Goal: Transaction & Acquisition: Purchase product/service

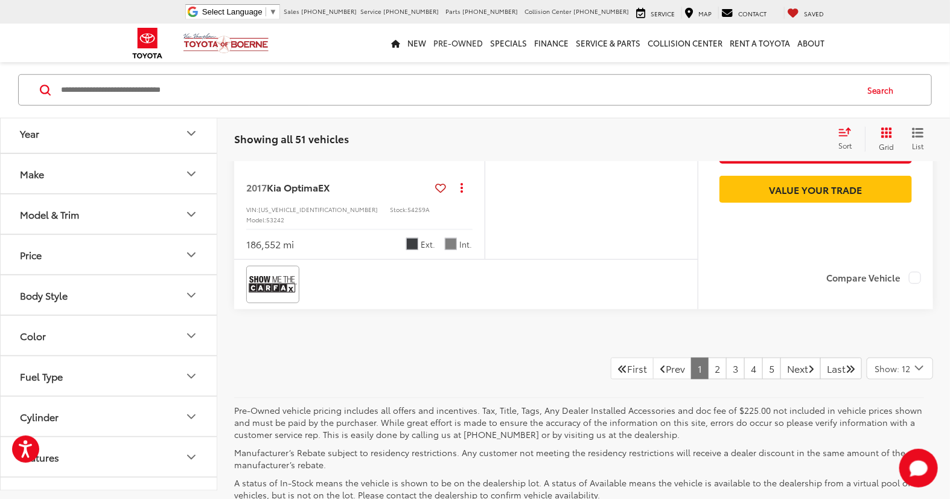
scroll to position [4716, 0]
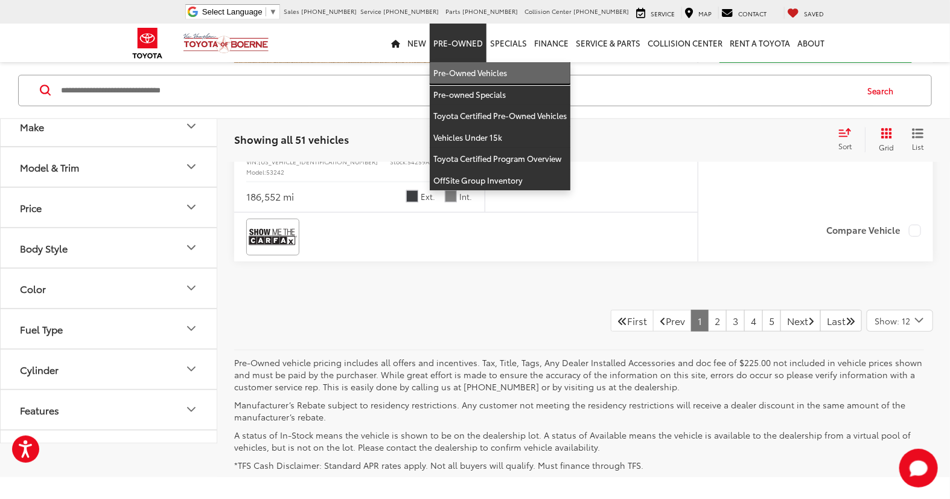
drag, startPoint x: 467, startPoint y: 65, endPoint x: 467, endPoint y: 75, distance: 10.9
click at [467, 65] on link "Pre-Owned Vehicles" at bounding box center [500, 73] width 141 height 22
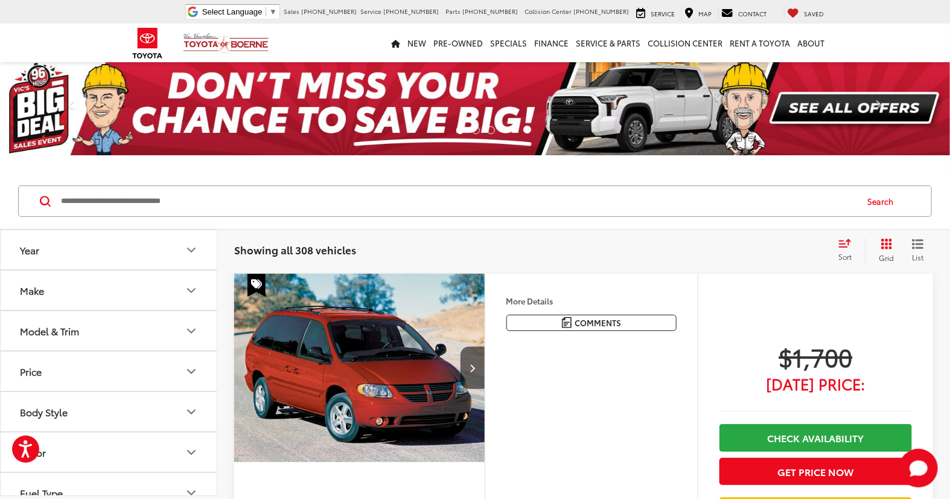
click at [123, 208] on input "Search by Make, Model, or Keyword" at bounding box center [458, 201] width 796 height 29
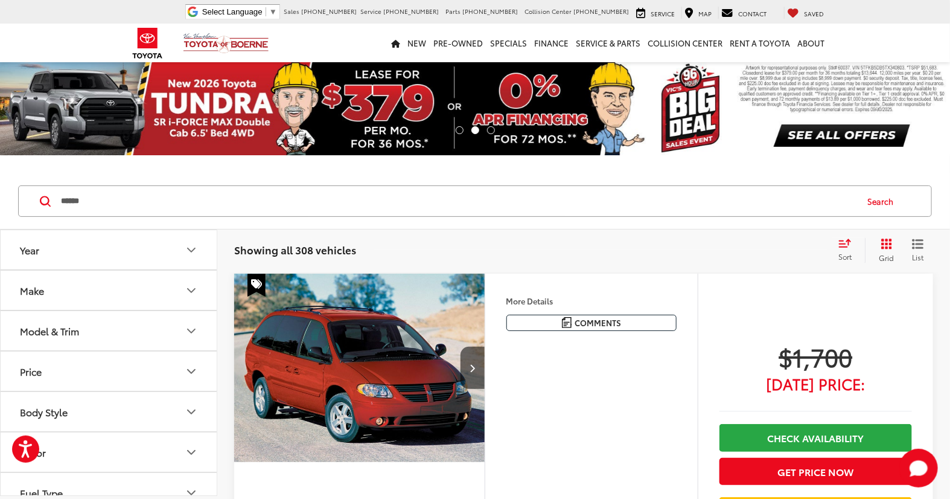
type input "******"
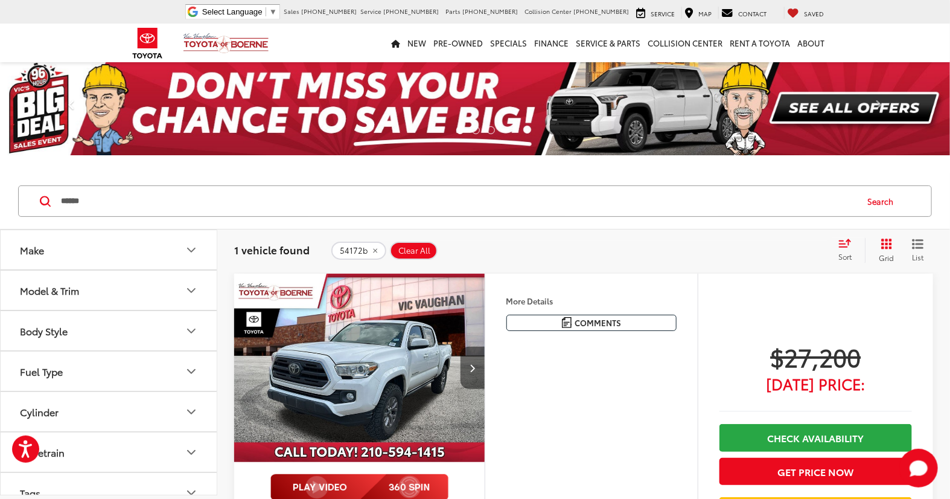
click at [482, 374] on button "Next image" at bounding box center [473, 368] width 24 height 42
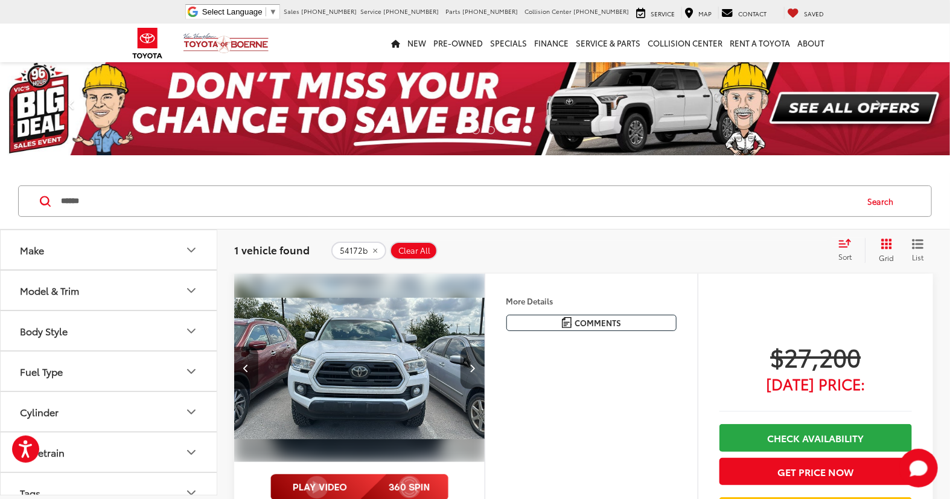
click at [482, 374] on button "Next image" at bounding box center [473, 368] width 24 height 42
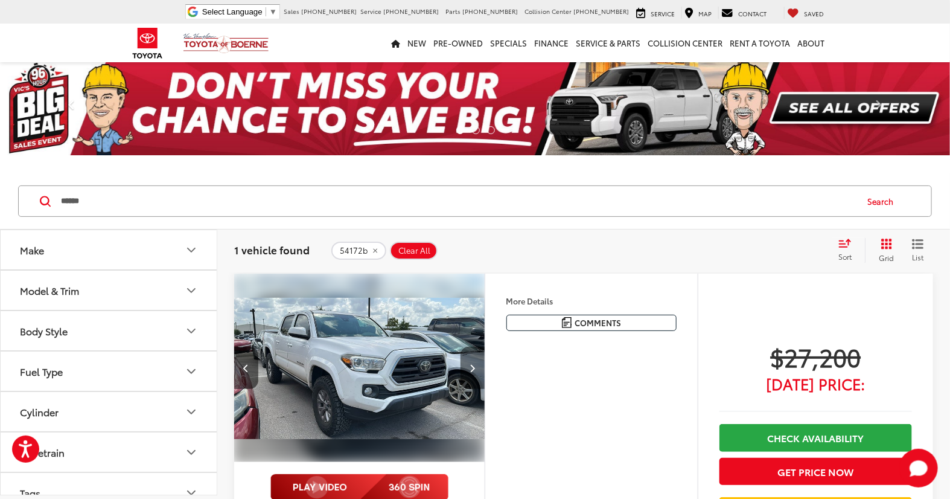
click at [482, 374] on button "Next image" at bounding box center [473, 368] width 24 height 42
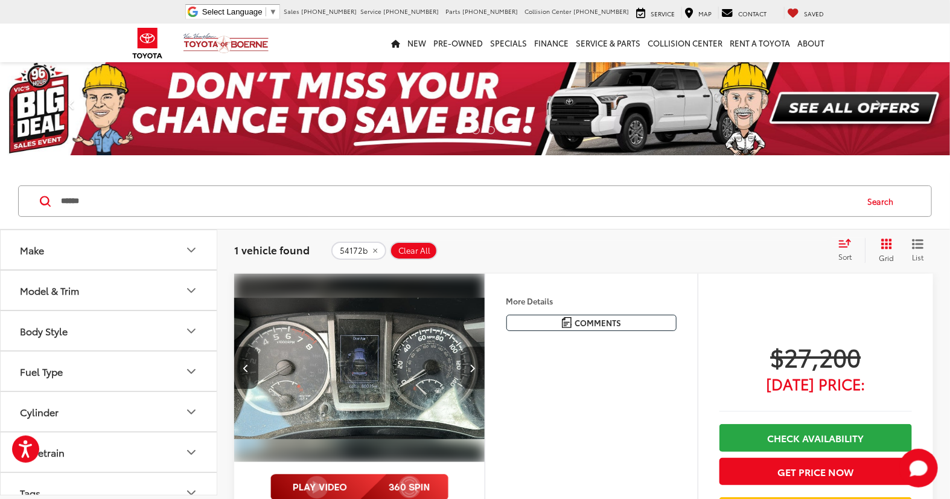
click at [482, 374] on button "Next image" at bounding box center [473, 368] width 24 height 42
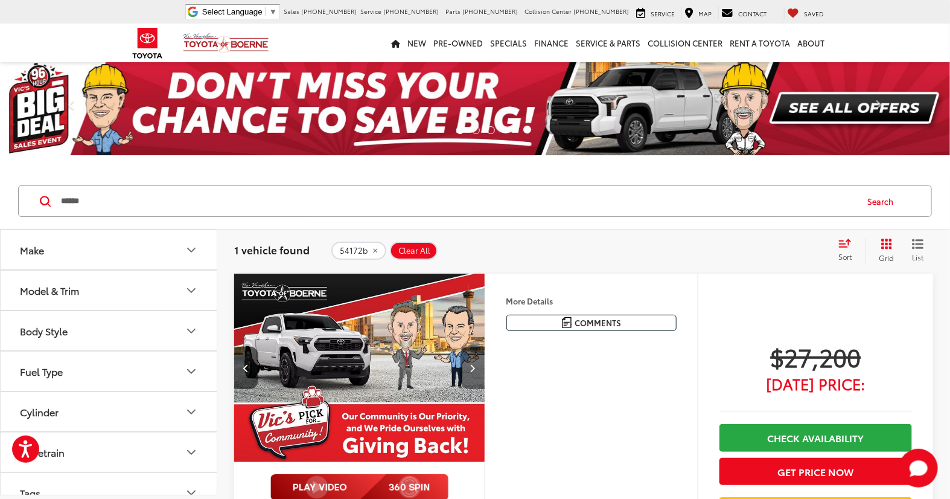
click at [482, 374] on button "Next image" at bounding box center [473, 368] width 24 height 42
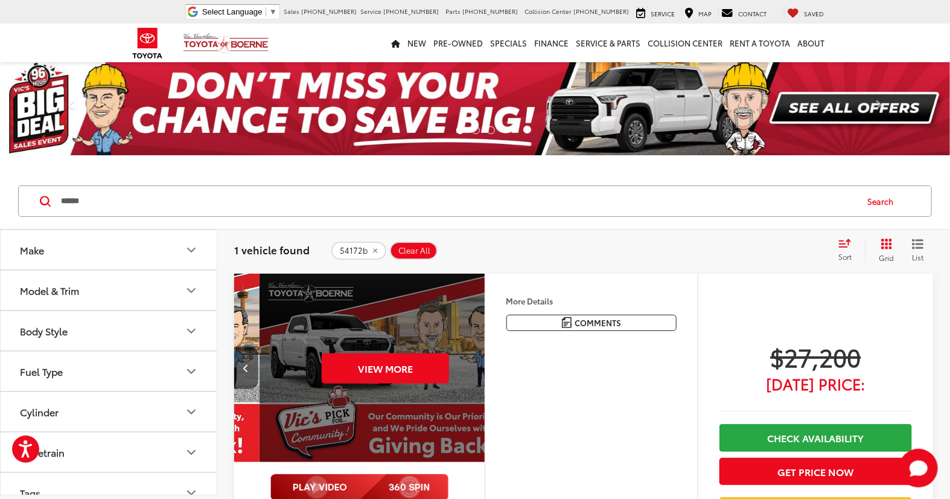
scroll to position [0, 1262]
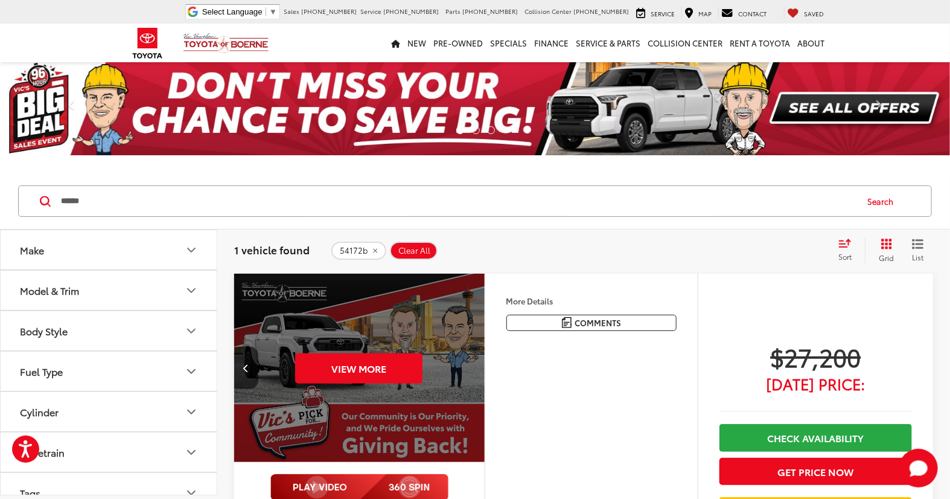
click at [482, 374] on div "View More" at bounding box center [359, 367] width 252 height 189
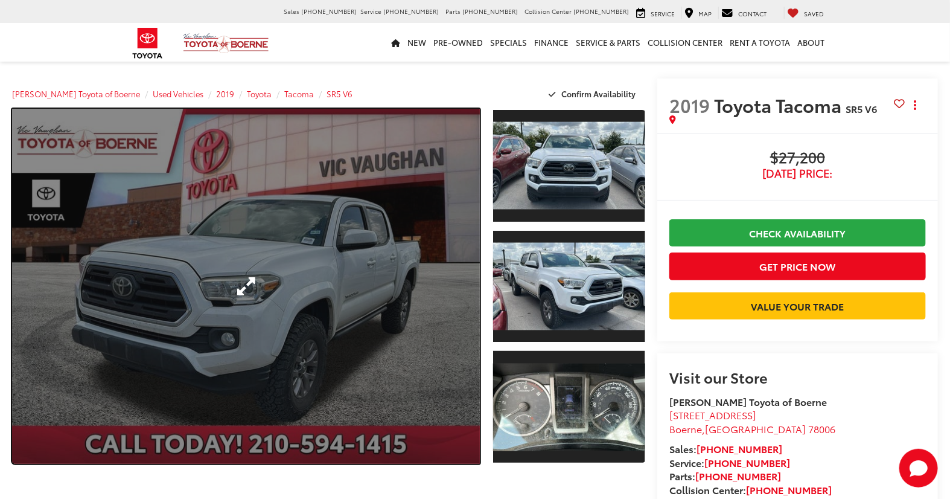
click at [293, 281] on link "Expand Photo 0" at bounding box center [246, 286] width 468 height 355
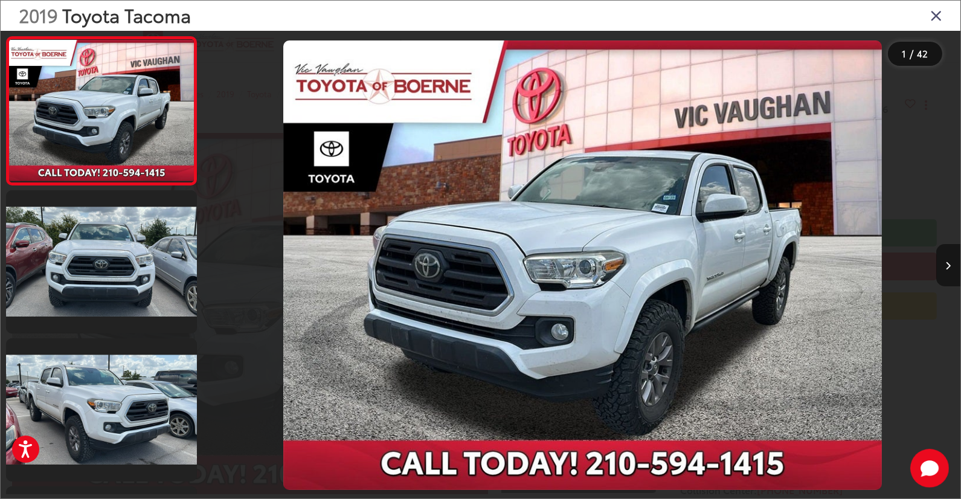
click at [950, 264] on button "Next image" at bounding box center [948, 265] width 24 height 42
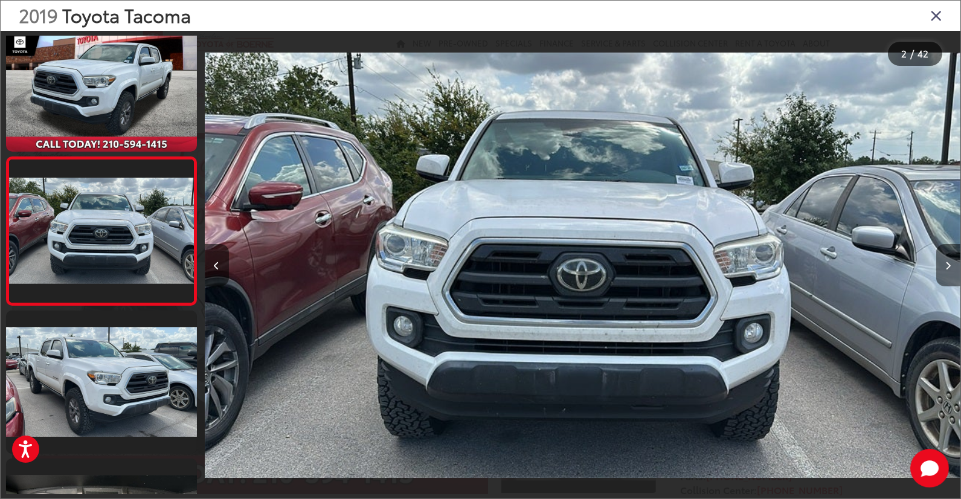
click at [950, 264] on button "Next image" at bounding box center [948, 265] width 24 height 42
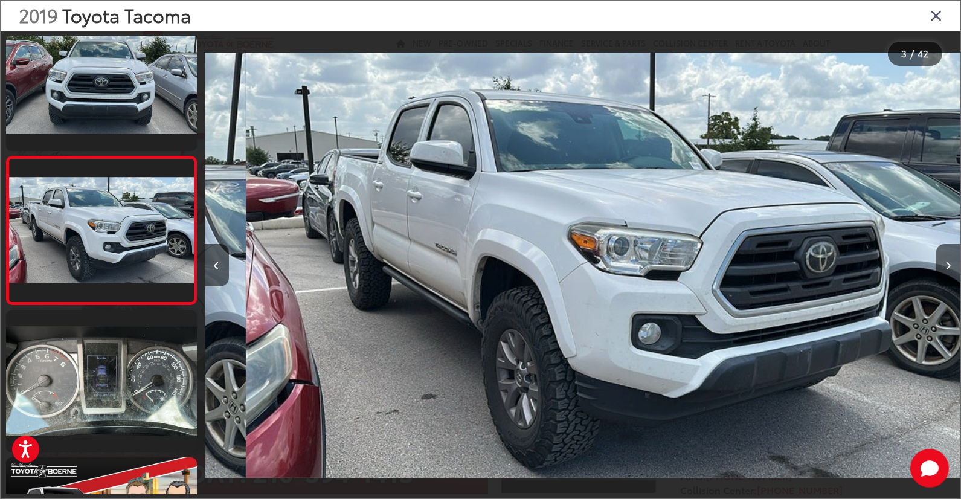
scroll to position [0, 1511]
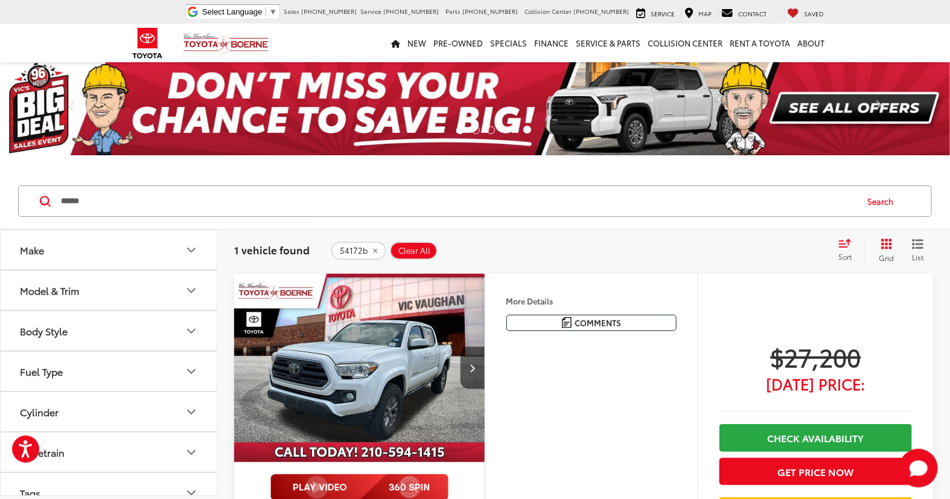
drag, startPoint x: 141, startPoint y: 194, endPoint x: -2, endPoint y: 188, distance: 143.2
click at [0, 188] on html "Press Alt+1 for screen-reader mode, Alt+0 to cancel Accessibility Screen-Reader…" at bounding box center [475, 249] width 950 height 499
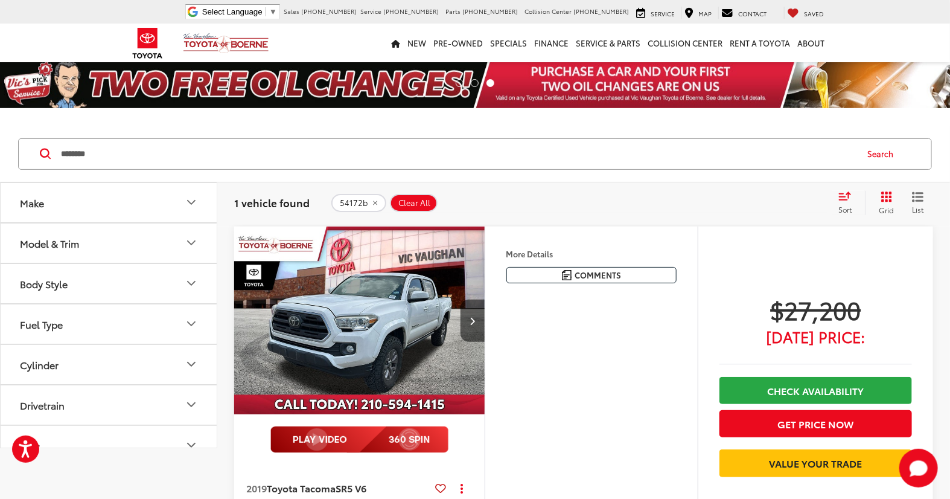
type input "********"
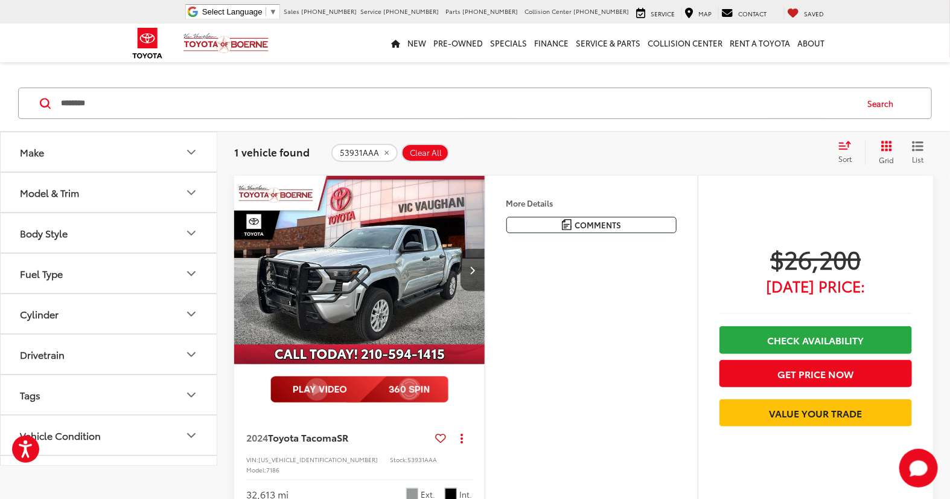
scroll to position [67, 0]
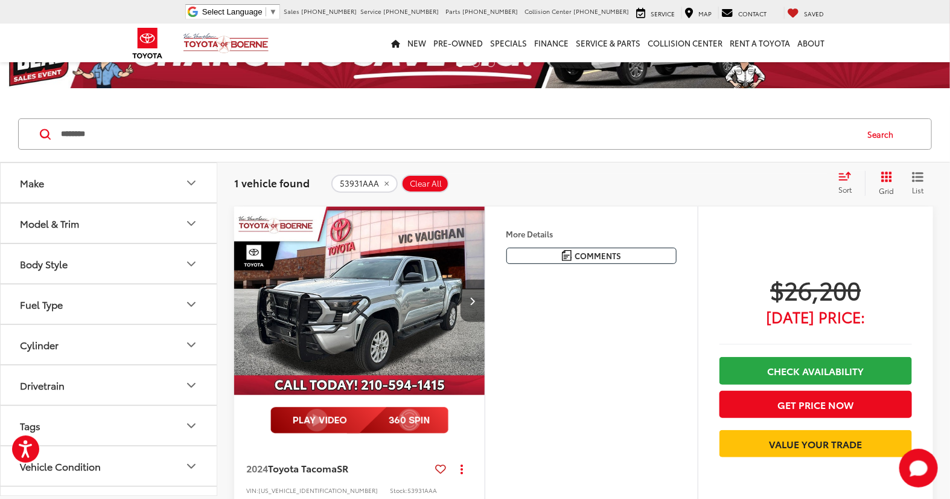
click at [472, 292] on button "Next image" at bounding box center [473, 301] width 24 height 42
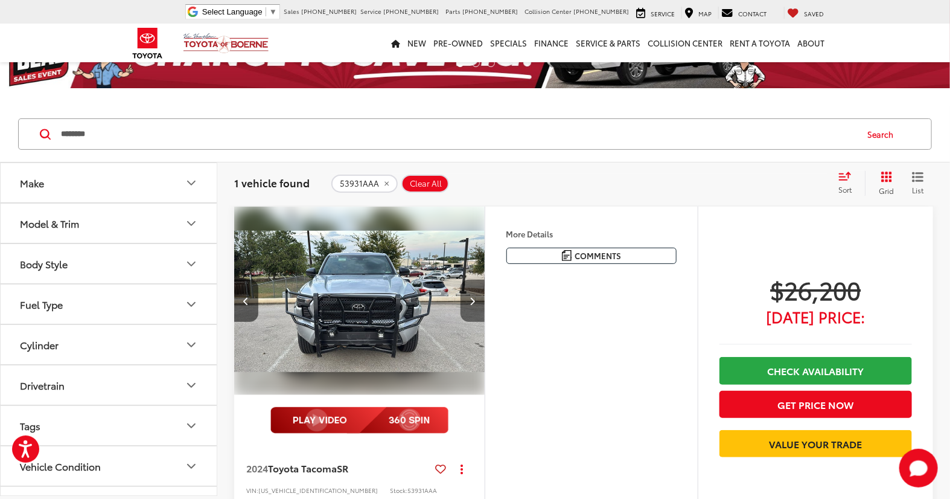
click at [472, 292] on button "Next image" at bounding box center [473, 301] width 24 height 42
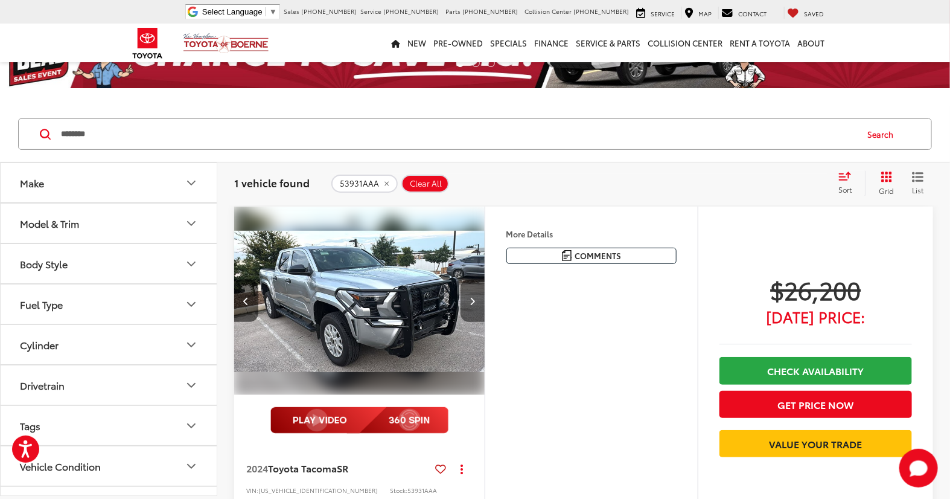
click at [472, 292] on button "Next image" at bounding box center [473, 301] width 24 height 42
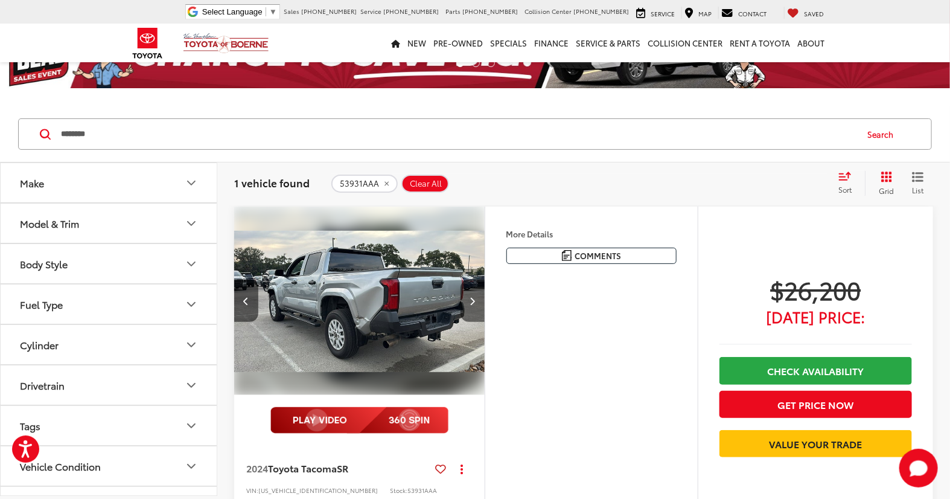
click at [472, 292] on button "Next image" at bounding box center [473, 301] width 24 height 42
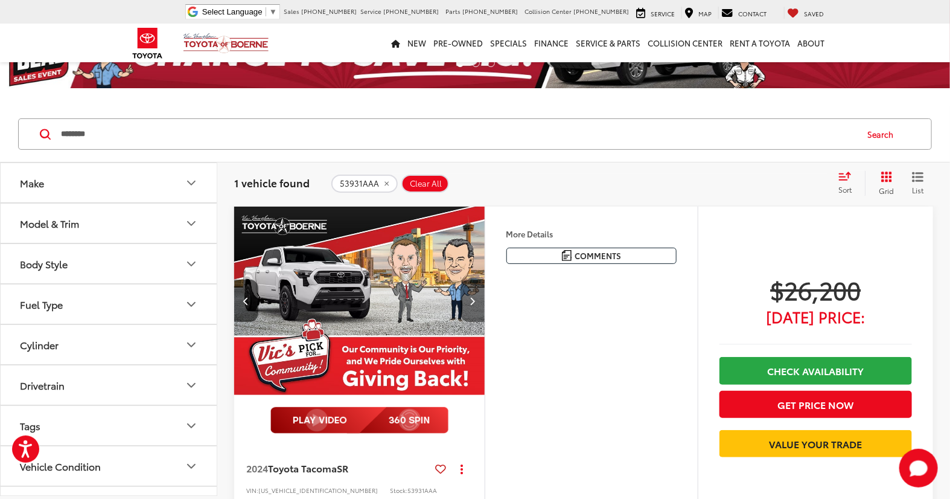
click at [472, 292] on button "Next image" at bounding box center [473, 301] width 24 height 42
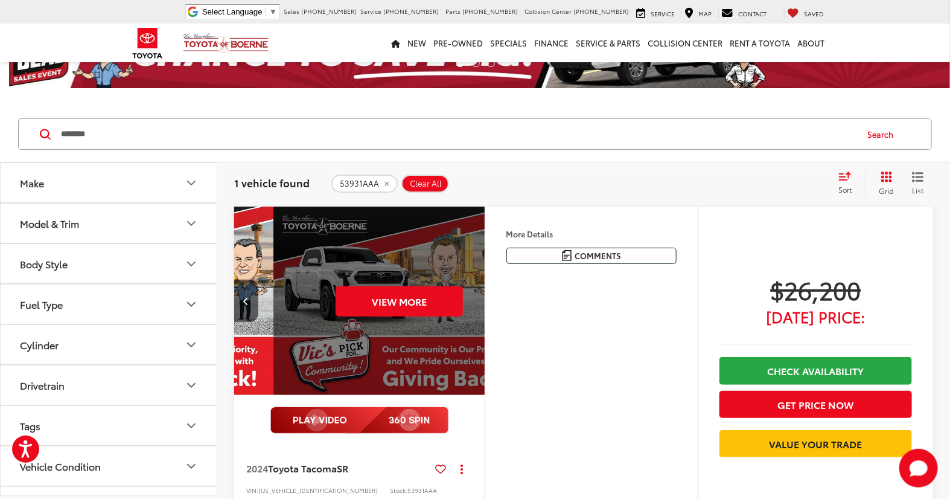
scroll to position [0, 1262]
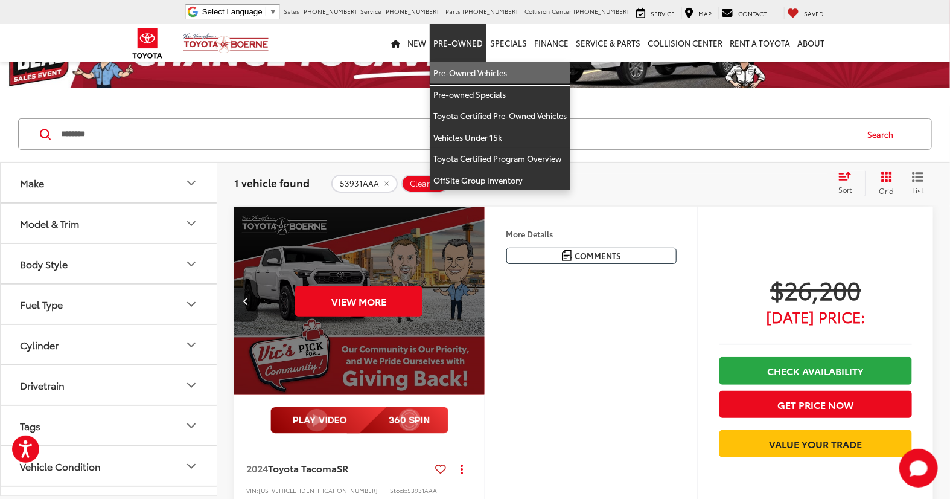
click at [464, 68] on link "Pre-Owned Vehicles" at bounding box center [500, 73] width 141 height 22
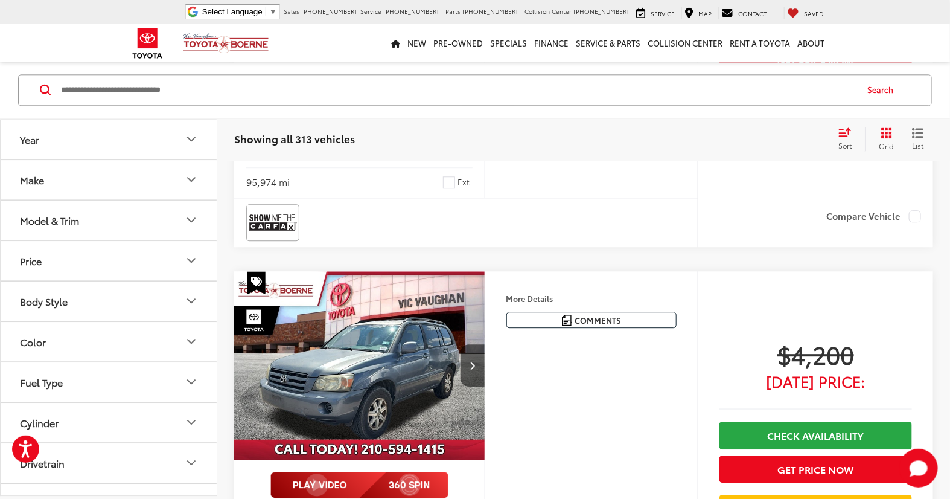
scroll to position [3601, 0]
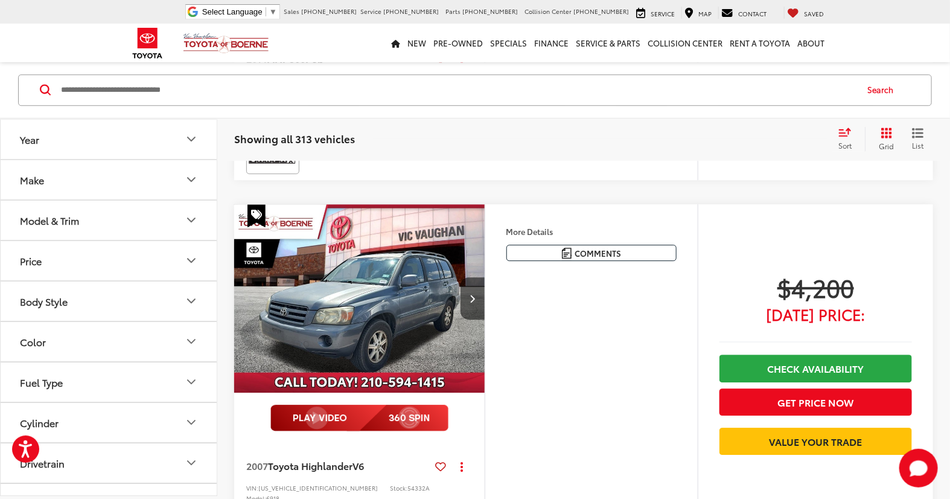
click at [367, 266] on img "2007 Toyota Highlander V6 0" at bounding box center [360, 298] width 252 height 189
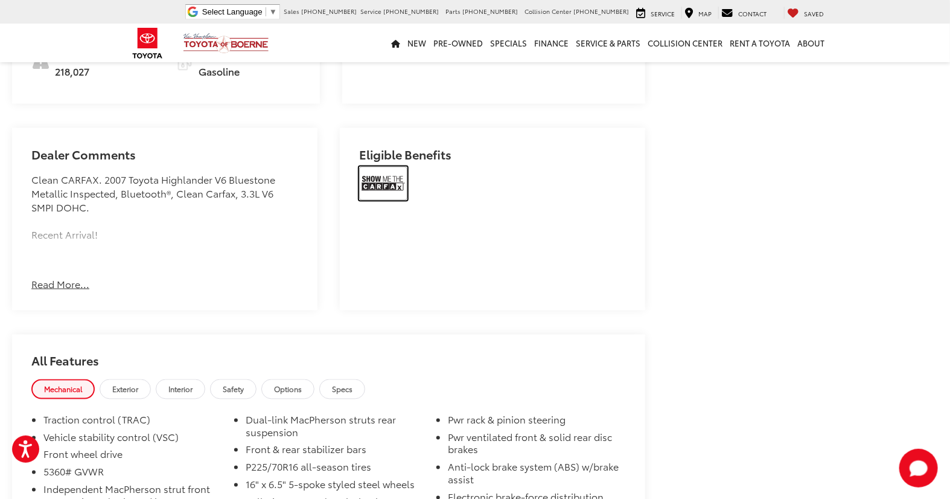
click at [384, 167] on img at bounding box center [383, 184] width 48 height 34
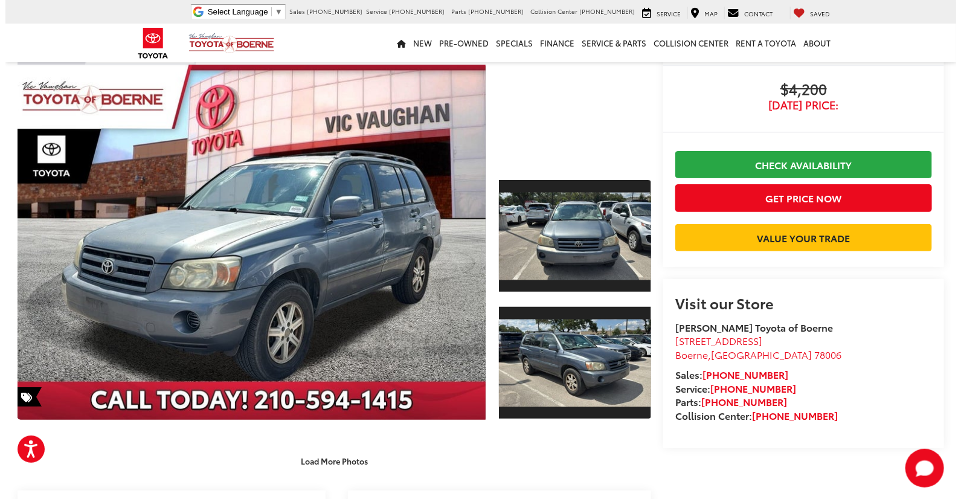
scroll to position [67, 0]
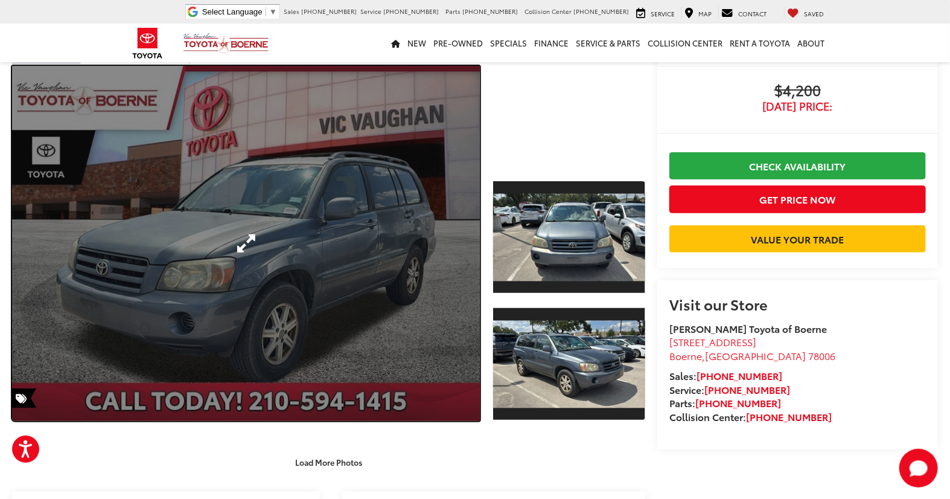
click at [216, 254] on link "Expand Photo 0" at bounding box center [246, 243] width 468 height 355
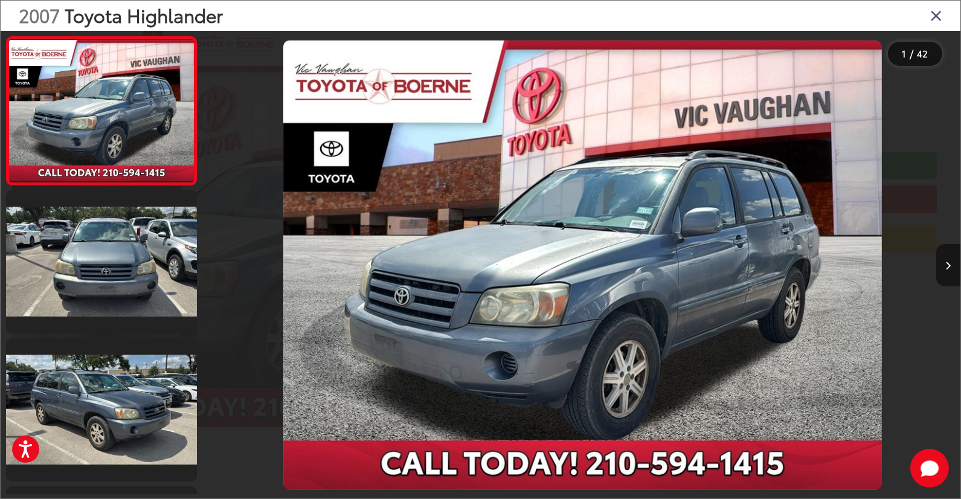
click at [950, 266] on button "Next image" at bounding box center [948, 265] width 24 height 42
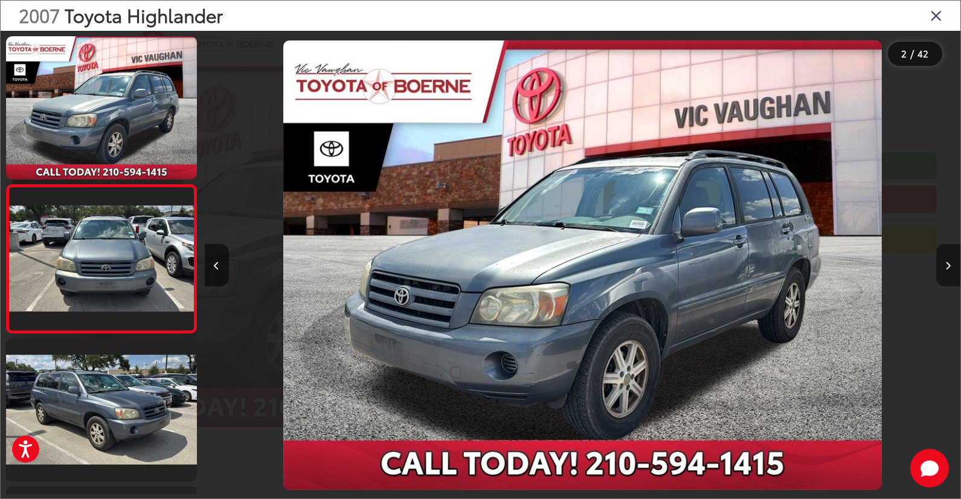
scroll to position [28, 0]
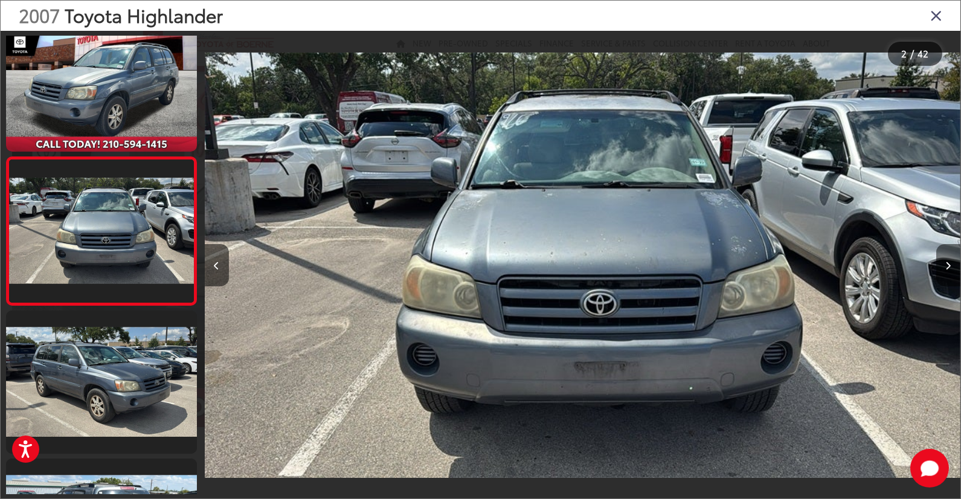
click at [950, 266] on button "Next image" at bounding box center [948, 265] width 24 height 42
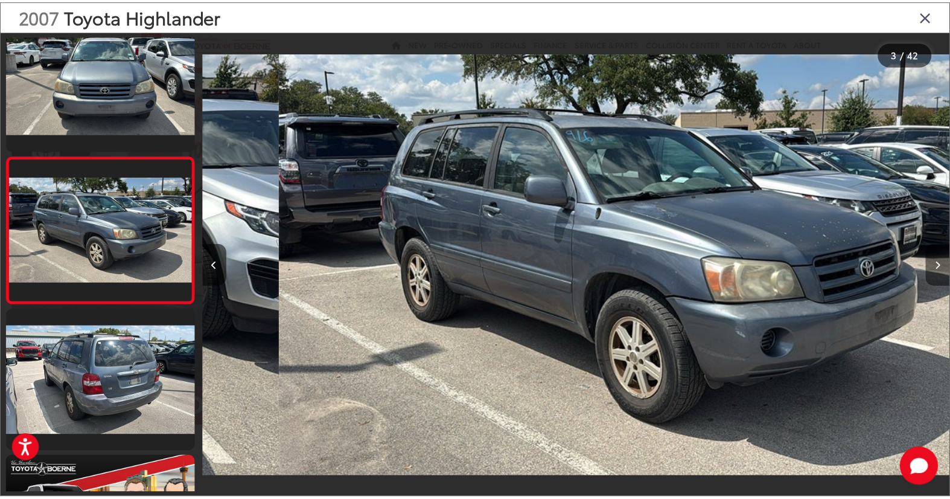
scroll to position [0, 1511]
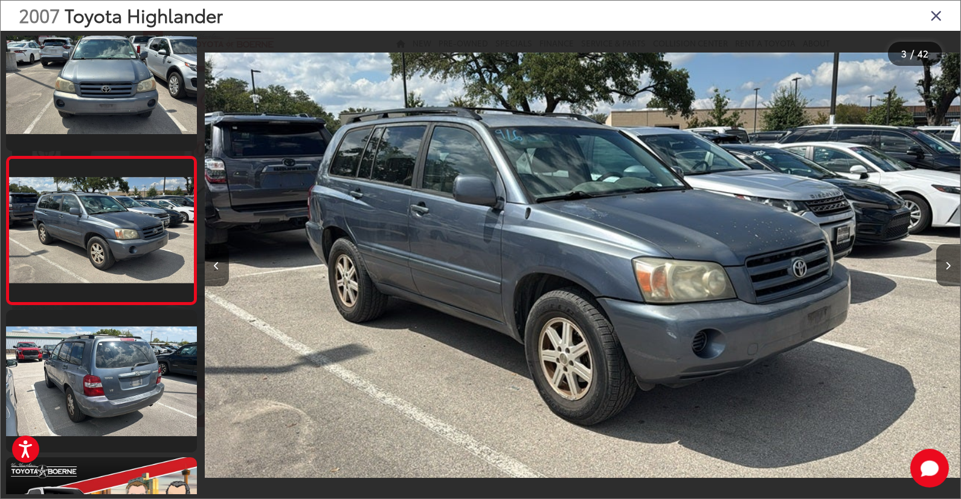
click at [934, 15] on icon "Close gallery" at bounding box center [936, 15] width 12 height 16
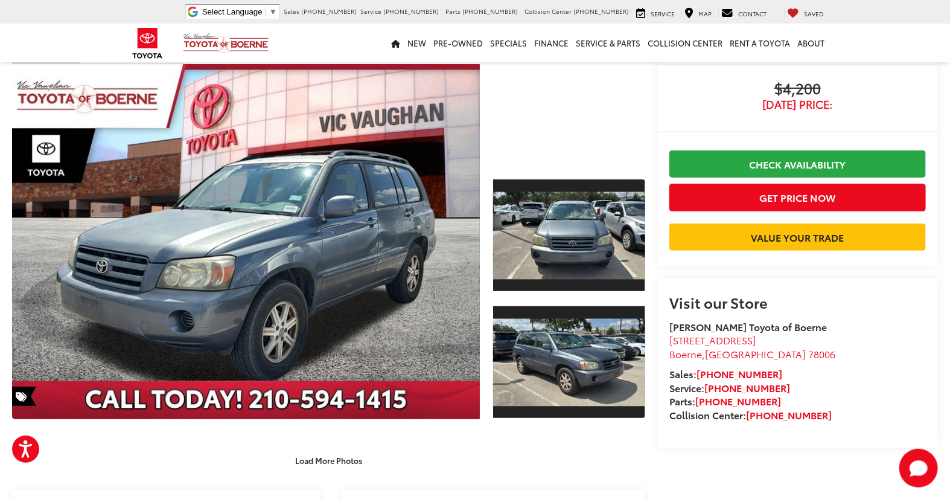
scroll to position [134, 0]
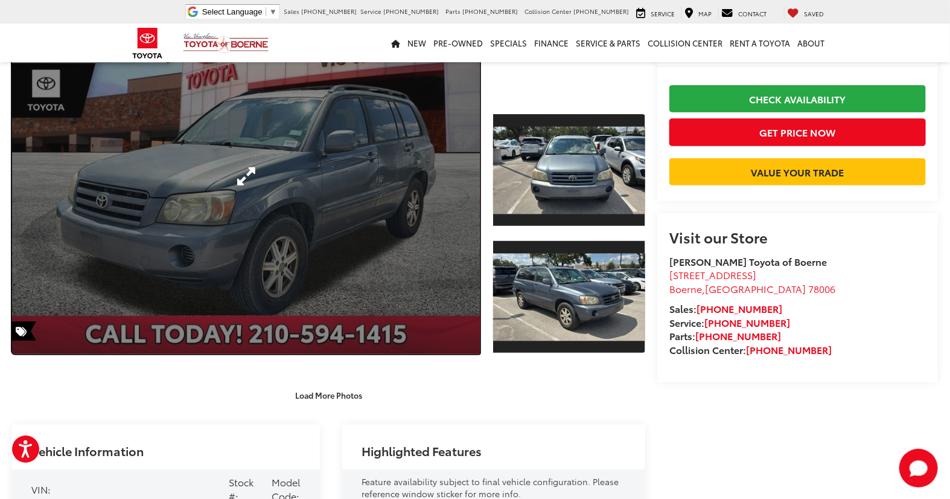
click at [477, 197] on link "Expand Photo 0" at bounding box center [246, 176] width 468 height 355
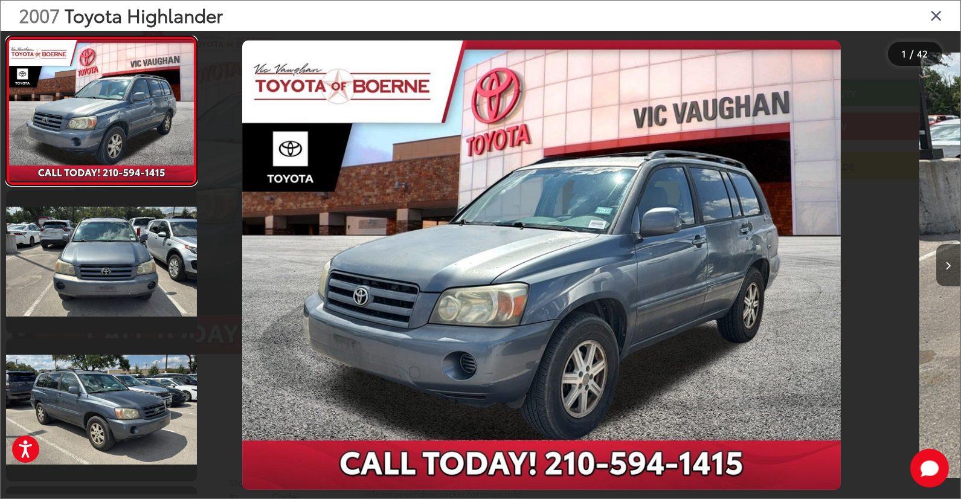
scroll to position [0, 0]
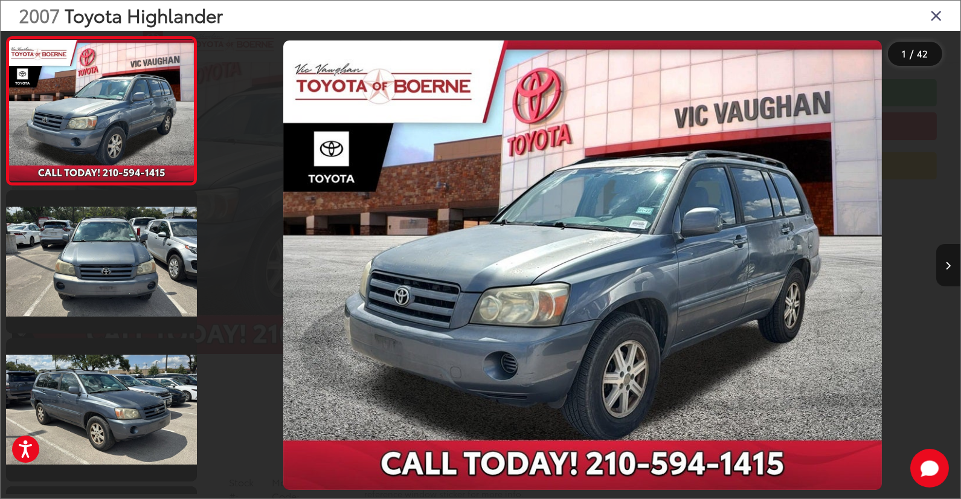
click at [947, 263] on icon "Next image" at bounding box center [947, 265] width 5 height 8
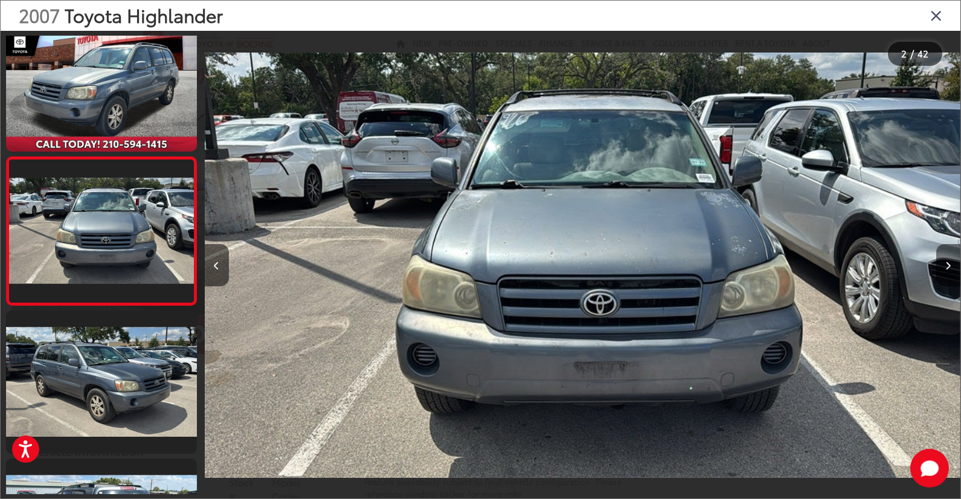
click at [947, 263] on icon "Next image" at bounding box center [947, 265] width 5 height 8
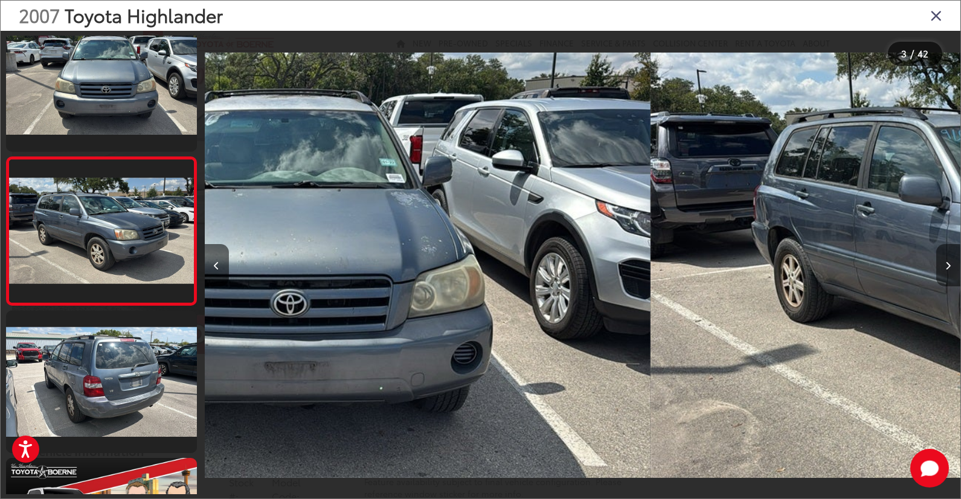
scroll to position [176, 0]
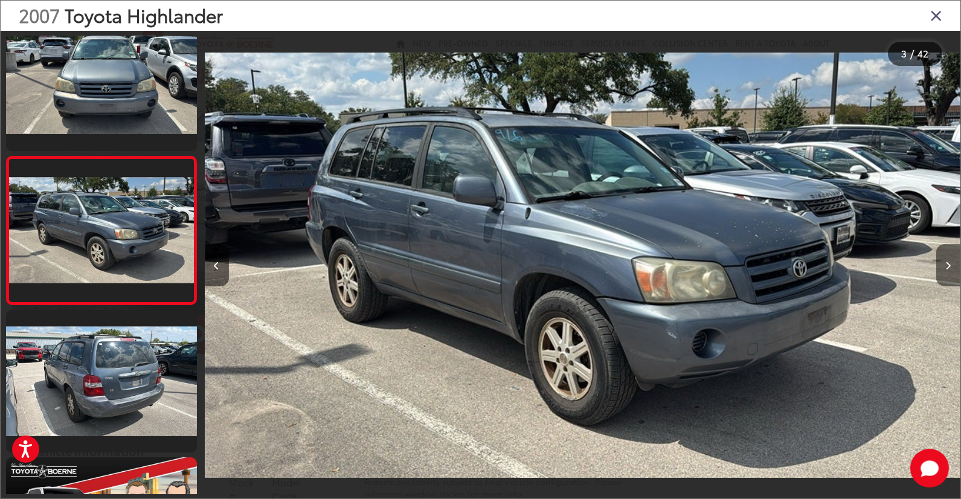
click at [947, 263] on icon "Next image" at bounding box center [947, 265] width 5 height 8
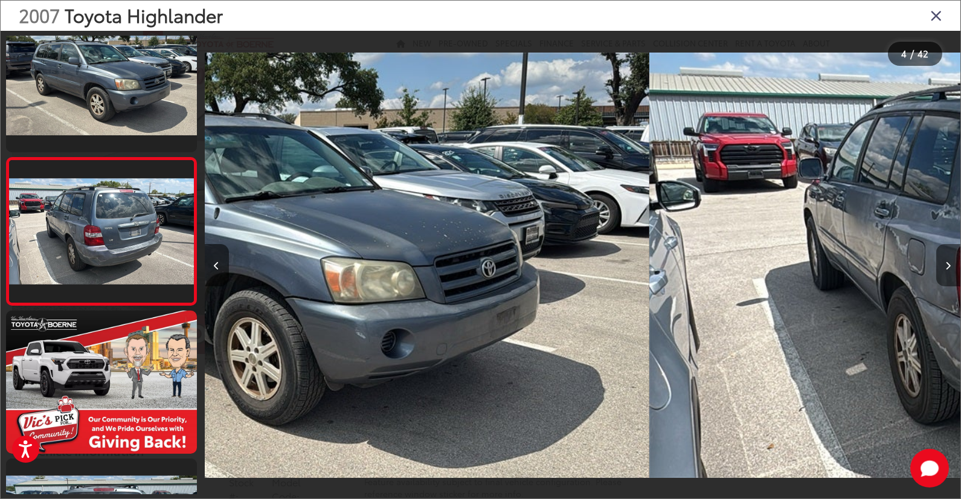
scroll to position [324, 0]
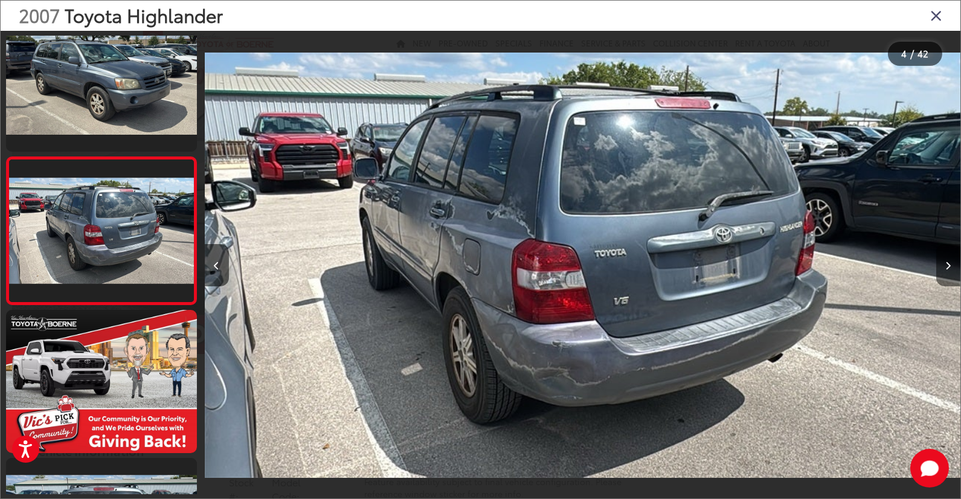
click at [947, 263] on icon "Next image" at bounding box center [947, 265] width 5 height 8
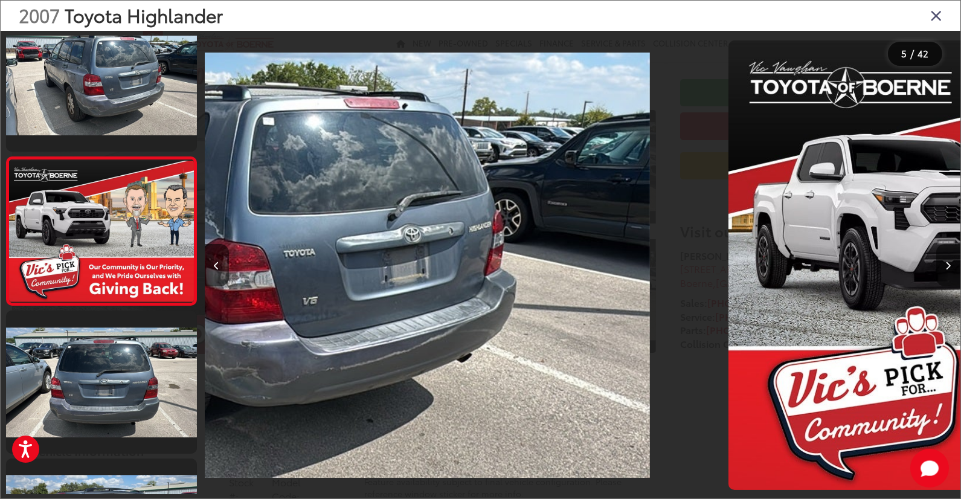
scroll to position [472, 0]
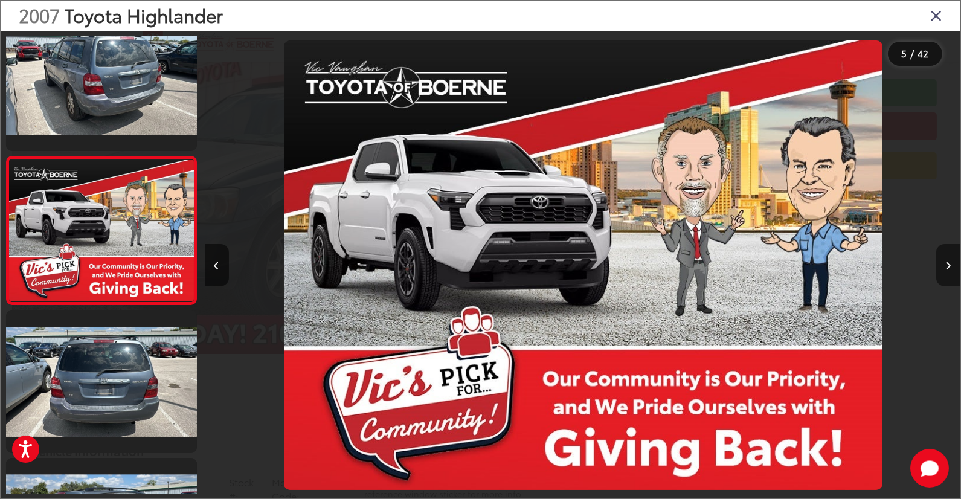
click at [947, 263] on icon "Next image" at bounding box center [947, 265] width 5 height 8
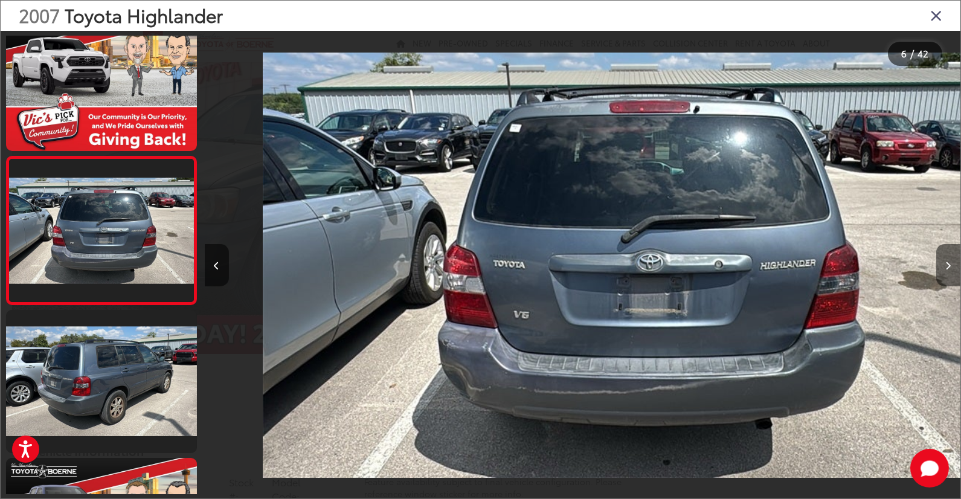
scroll to position [0, 3776]
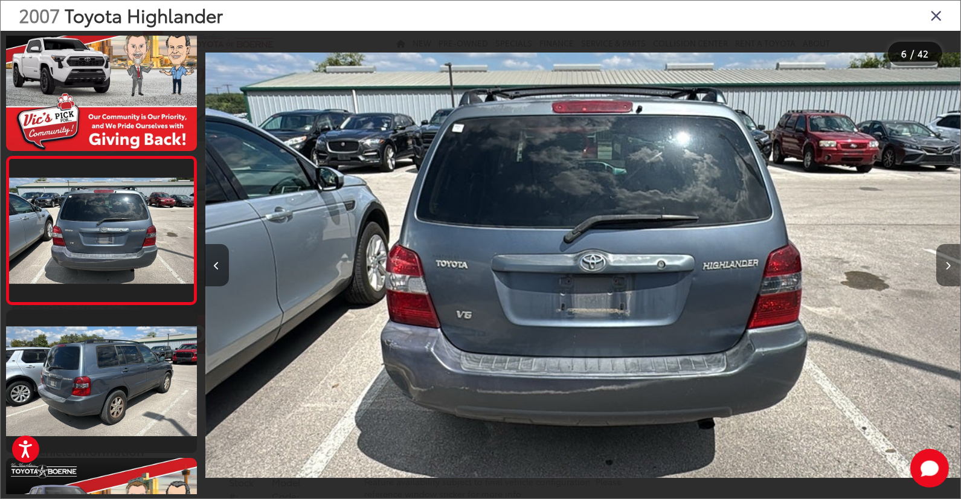
click at [947, 263] on icon "Next image" at bounding box center [947, 265] width 5 height 8
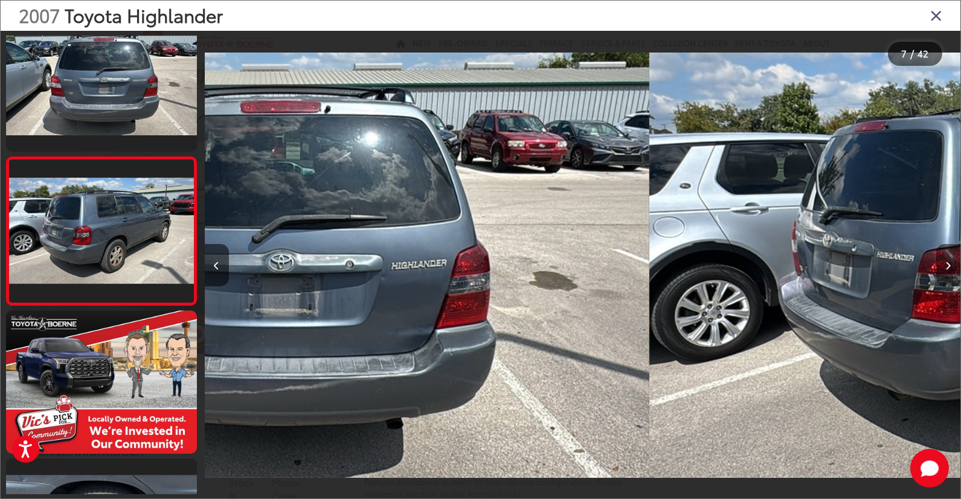
scroll to position [0, 0]
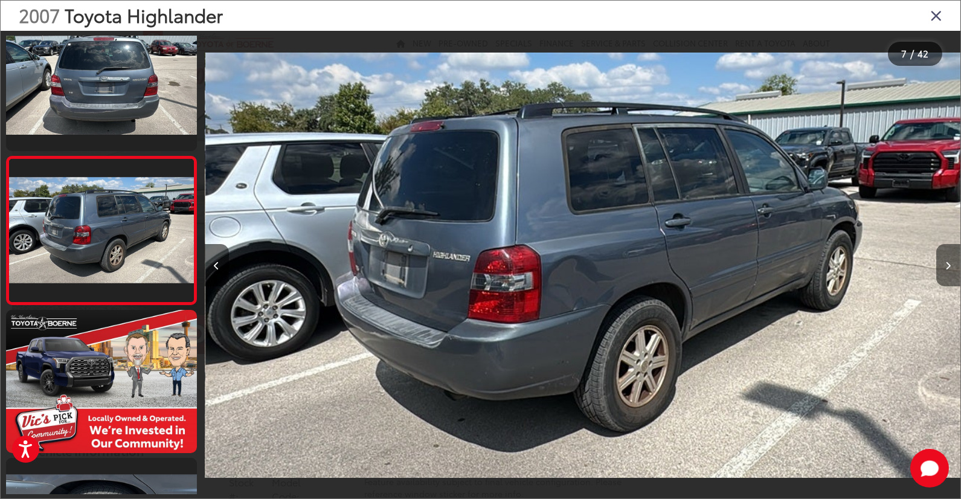
click at [947, 263] on icon "Next image" at bounding box center [947, 265] width 5 height 8
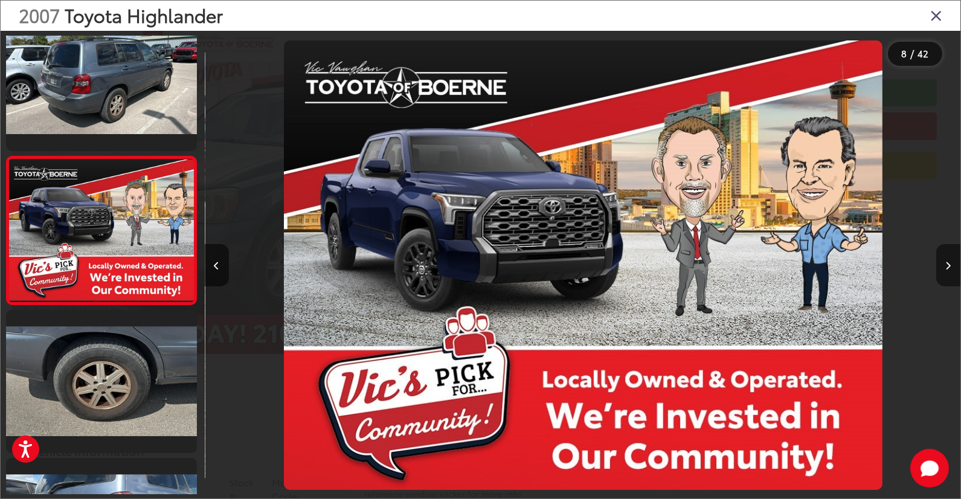
click at [947, 263] on icon "Next image" at bounding box center [947, 265] width 5 height 8
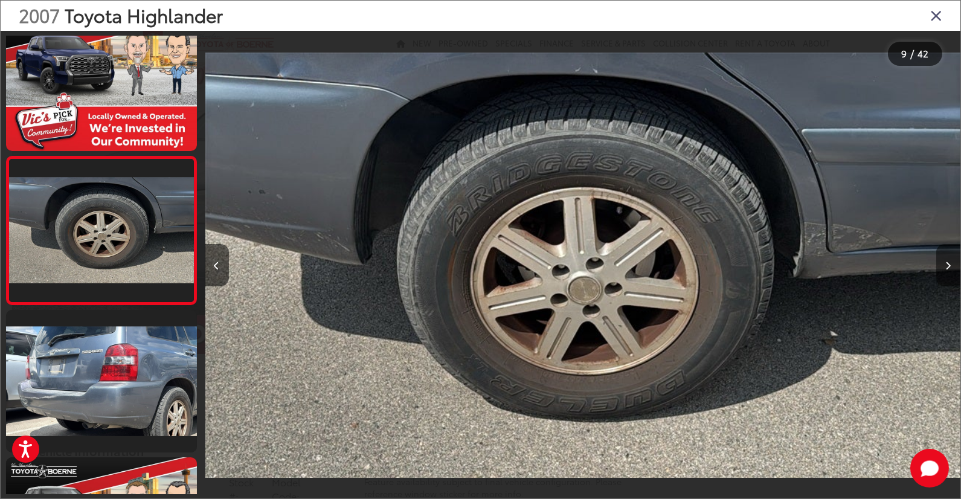
click at [947, 263] on icon "Next image" at bounding box center [947, 265] width 5 height 8
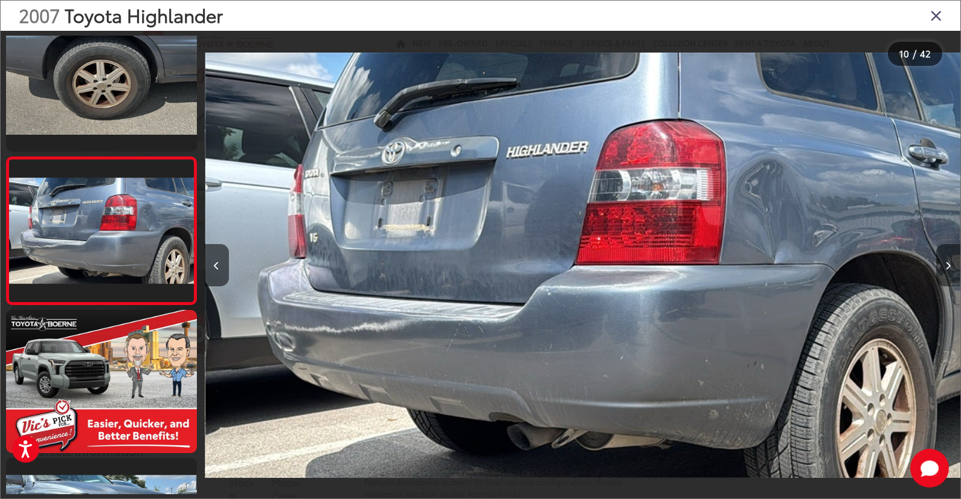
click at [947, 263] on icon "Next image" at bounding box center [947, 265] width 5 height 8
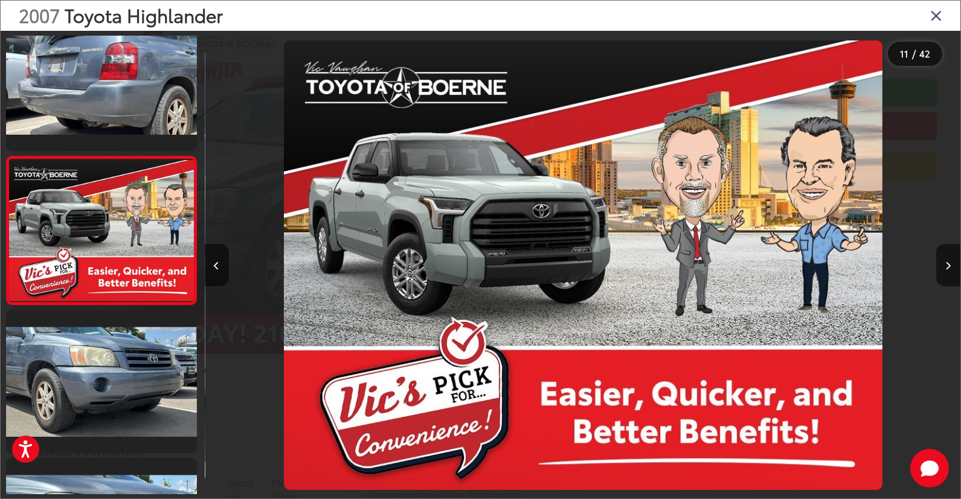
click at [938, 8] on icon "Close gallery" at bounding box center [936, 15] width 12 height 16
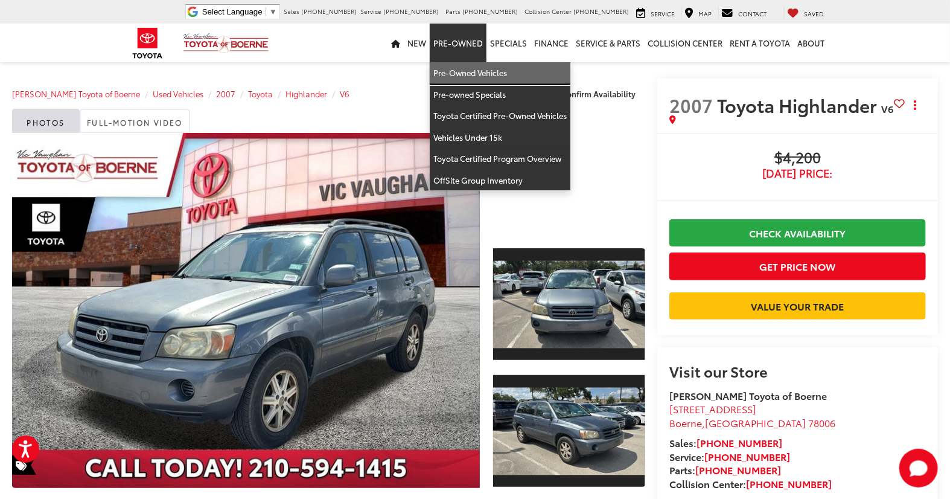
click at [470, 79] on link "Pre-Owned Vehicles" at bounding box center [500, 73] width 141 height 22
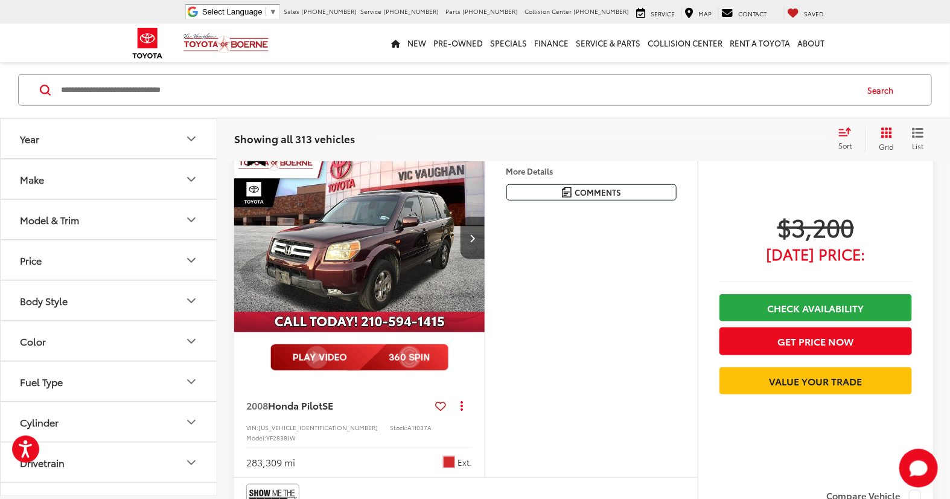
scroll to position [2482, 0]
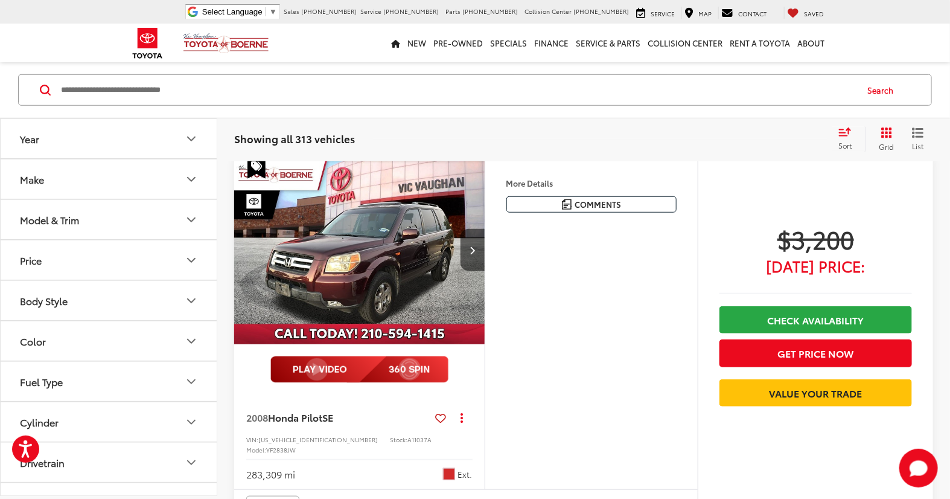
click at [403, 230] on img "2008 Honda Pilot SE 0" at bounding box center [360, 250] width 252 height 189
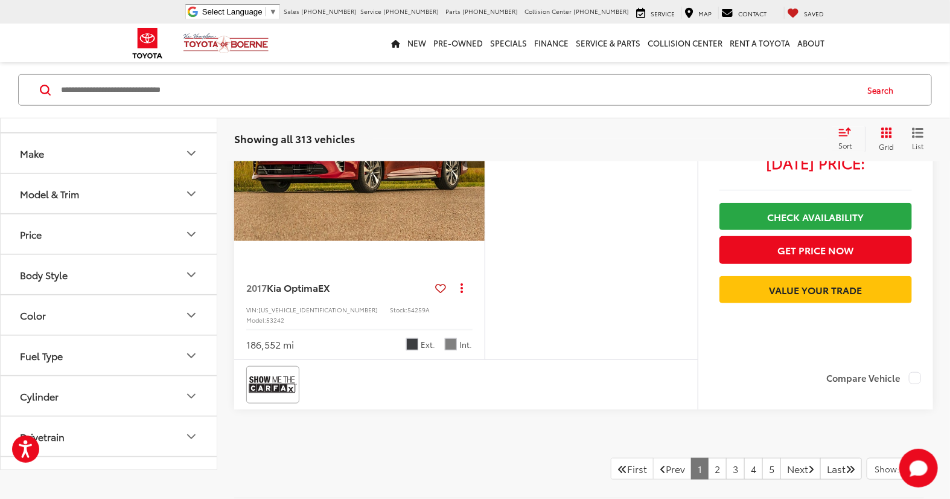
scroll to position [4740, 0]
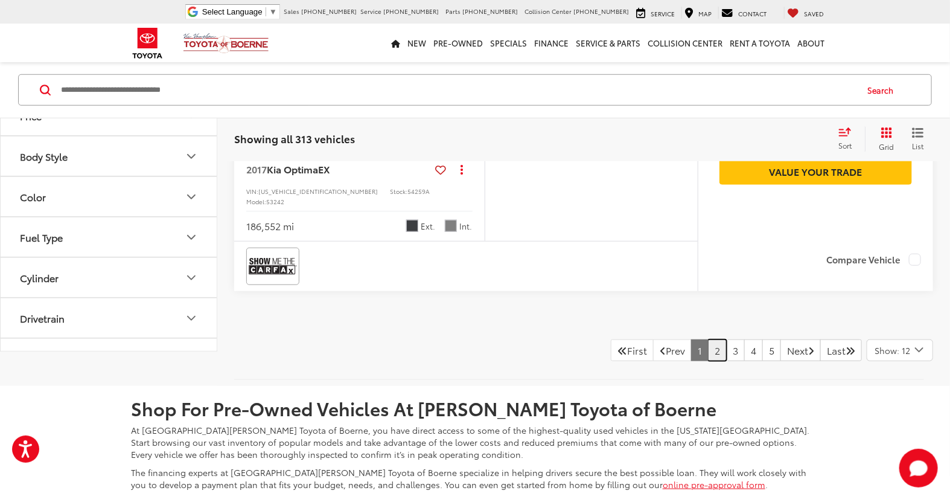
click at [708, 339] on link "2" at bounding box center [717, 350] width 19 height 22
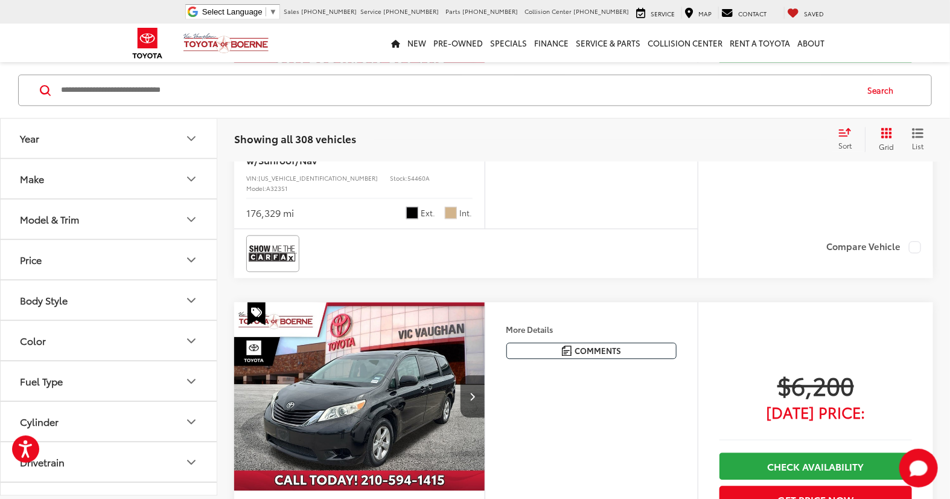
scroll to position [1319, 0]
